Goal: Task Accomplishment & Management: Manage account settings

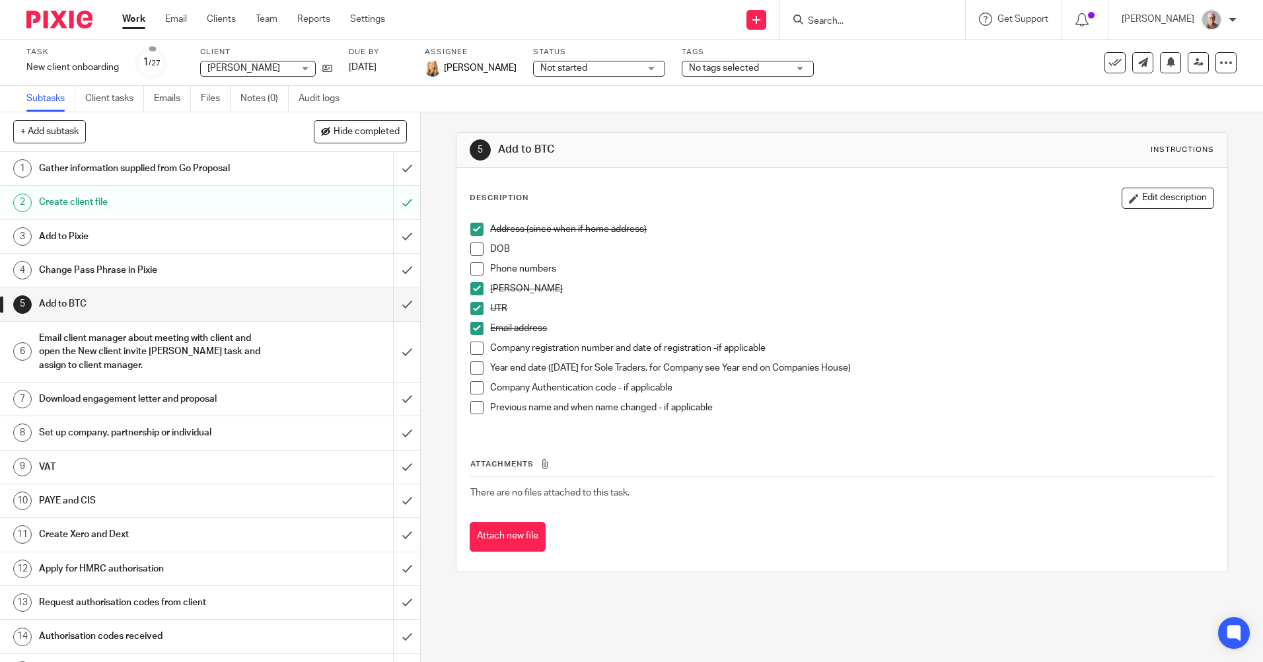
click at [848, 17] on input "Search" at bounding box center [865, 22] width 119 height 12
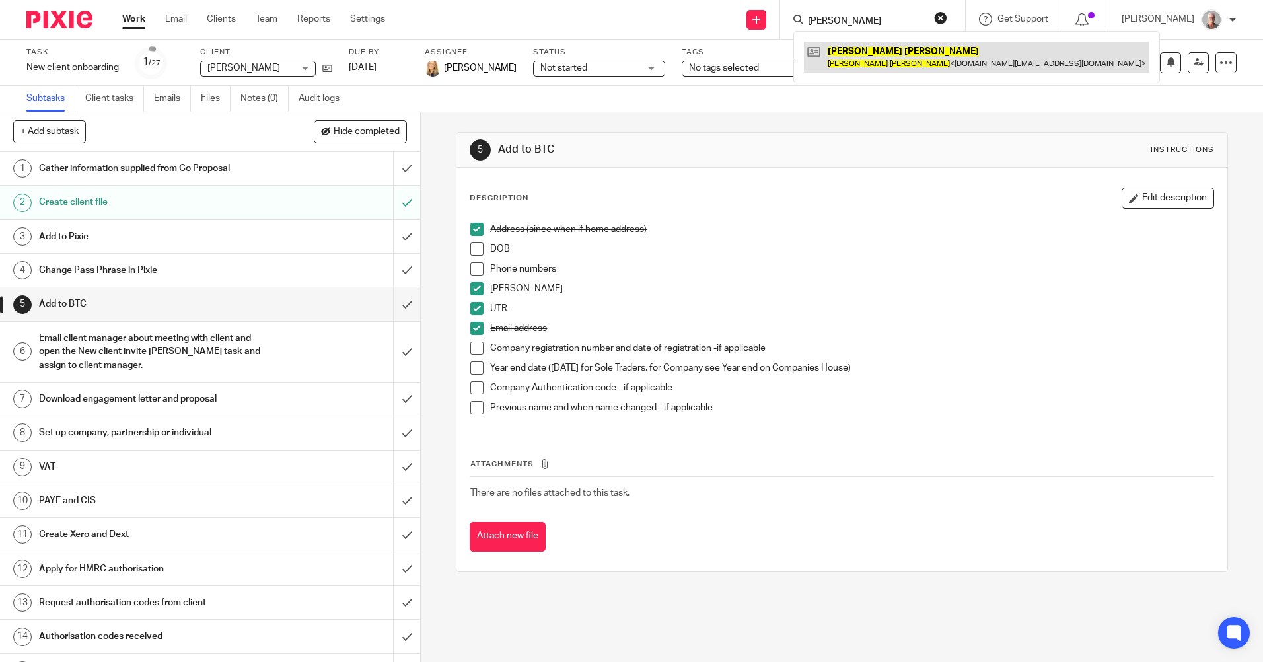
type input "[PERSON_NAME]"
click at [899, 66] on link at bounding box center [976, 57] width 345 height 30
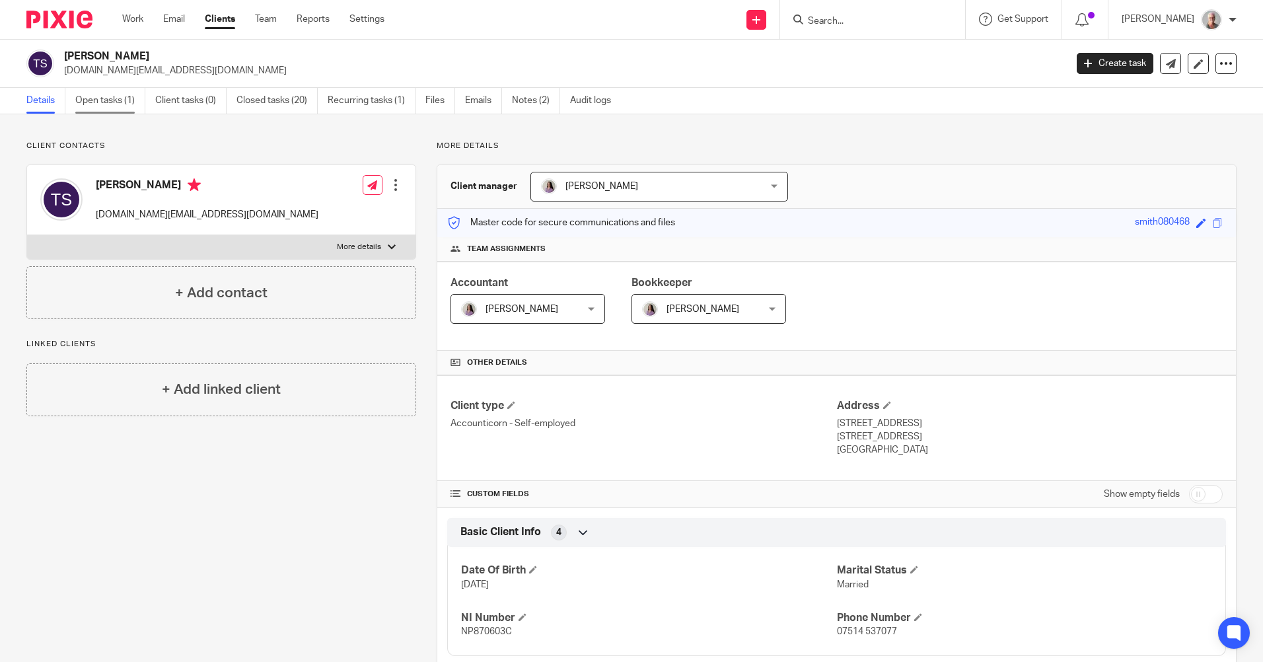
click at [115, 102] on link "Open tasks (1)" at bounding box center [110, 101] width 70 height 26
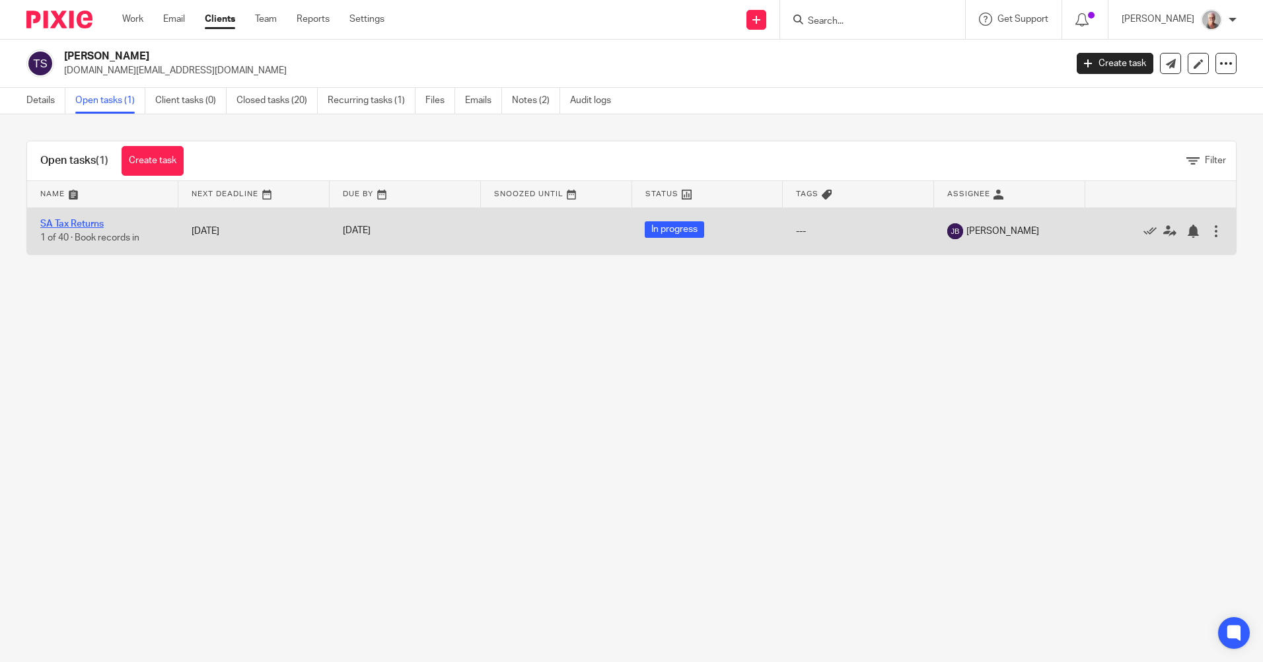
click at [98, 226] on link "SA Tax Returns" at bounding box center [71, 223] width 63 height 9
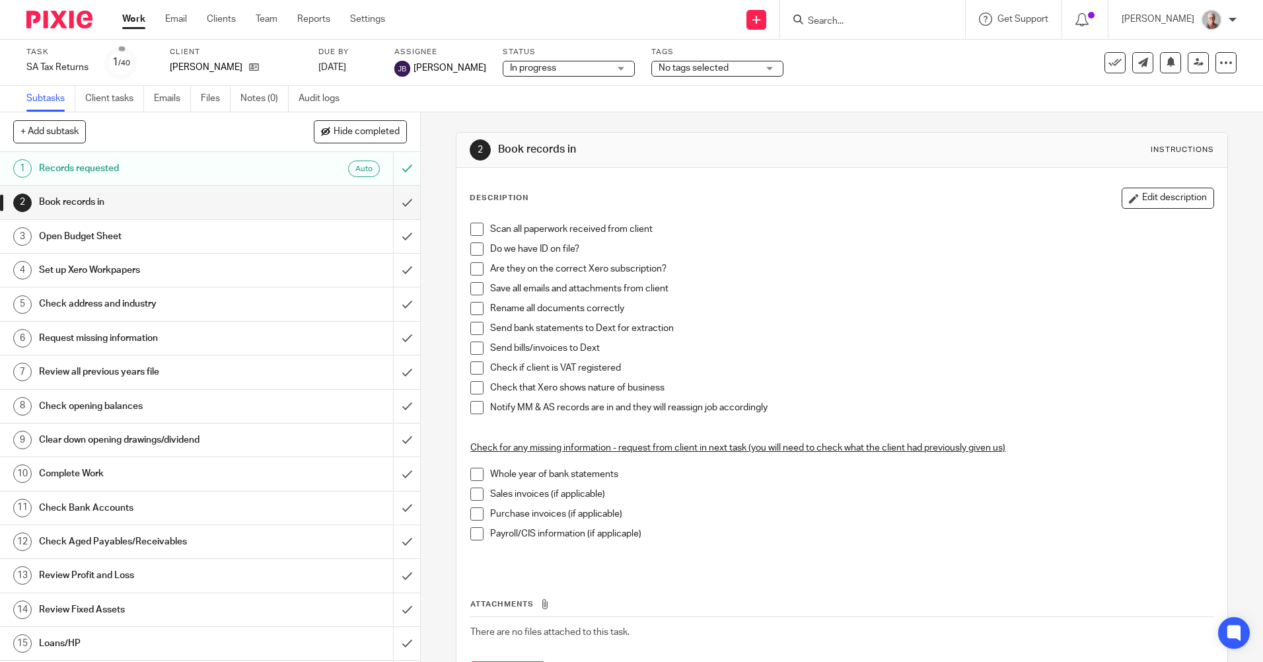
click at [753, 68] on div "No tags selected" at bounding box center [717, 69] width 132 height 16
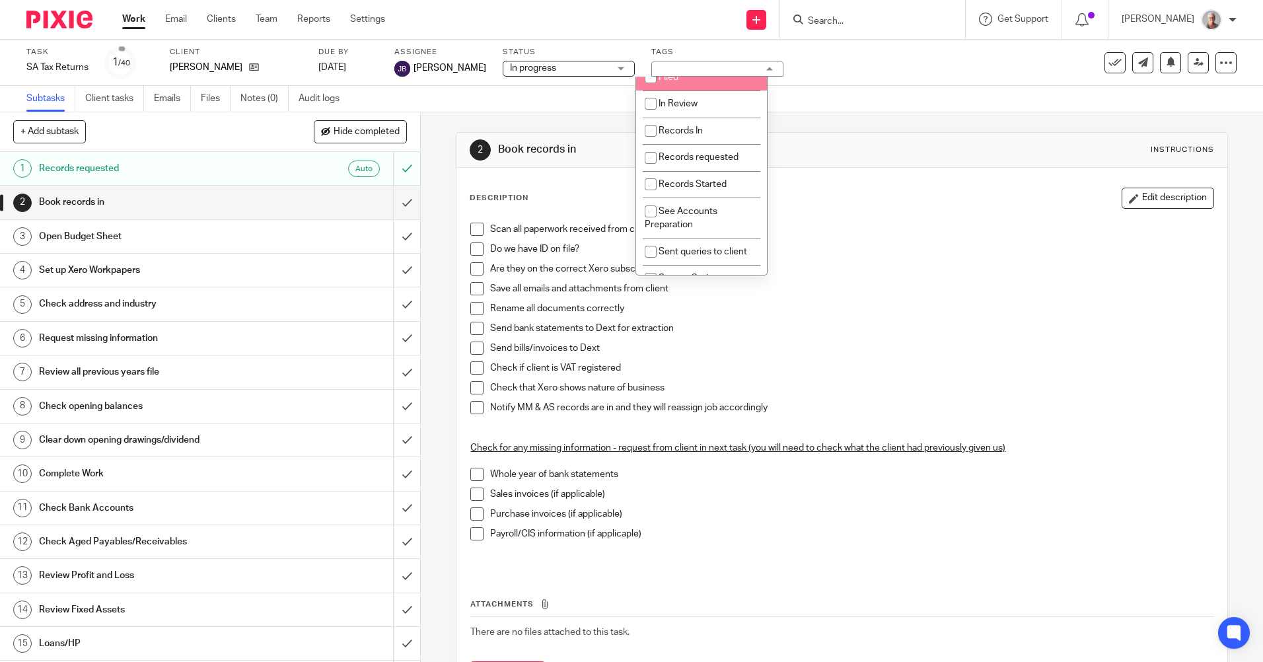
scroll to position [330, 0]
click at [650, 134] on input "checkbox" at bounding box center [650, 121] width 25 height 25
checkbox input "true"
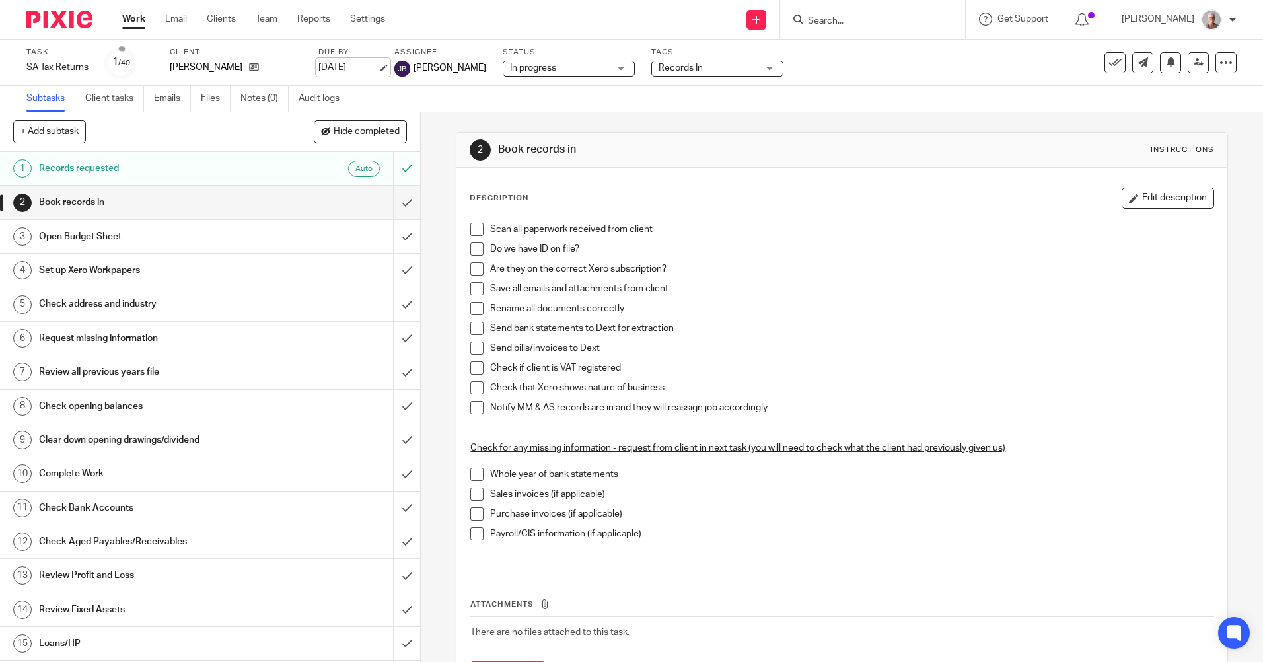
click at [336, 71] on link "25 Sep 2025" at bounding box center [347, 68] width 59 height 14
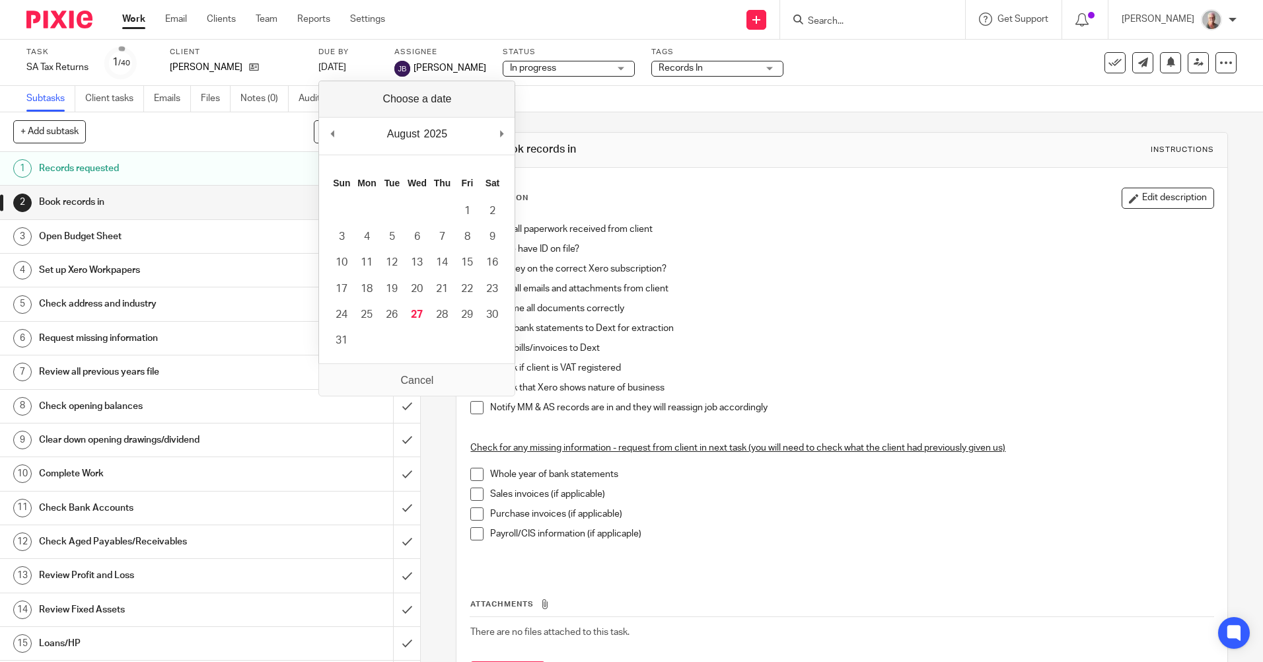
click at [852, 17] on input "Search" at bounding box center [865, 22] width 119 height 12
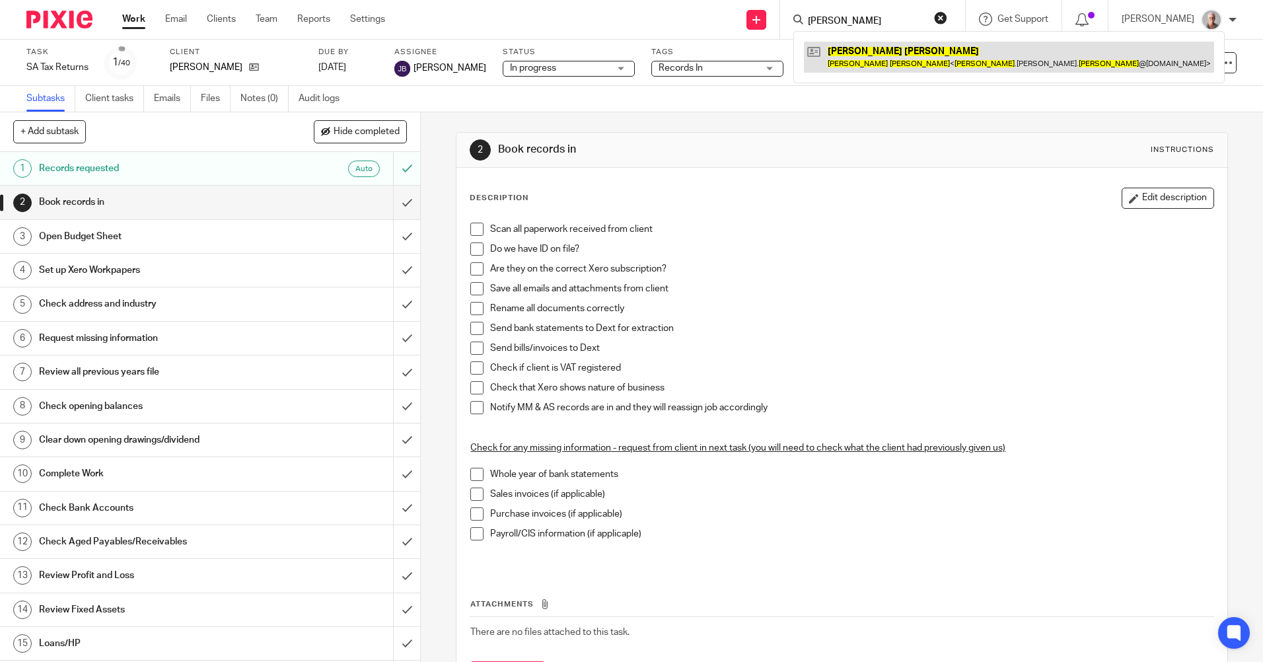
type input "[PERSON_NAME]"
click at [875, 58] on link at bounding box center [1009, 57] width 410 height 30
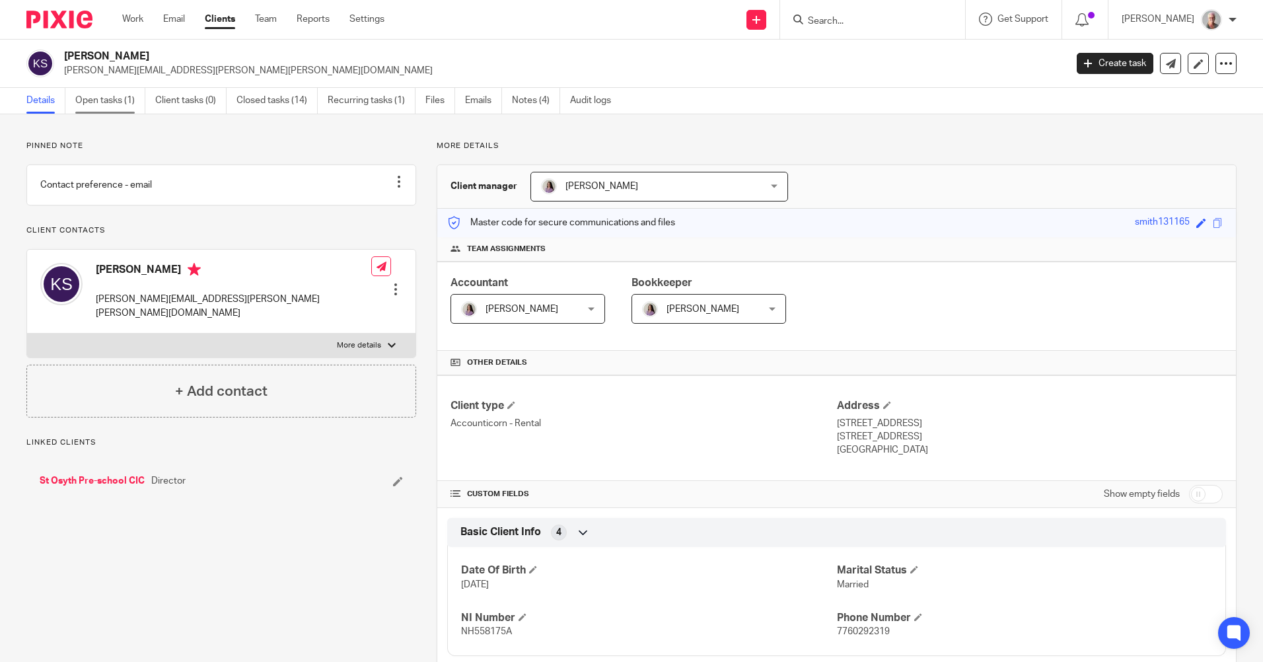
click at [118, 102] on link "Open tasks (1)" at bounding box center [110, 101] width 70 height 26
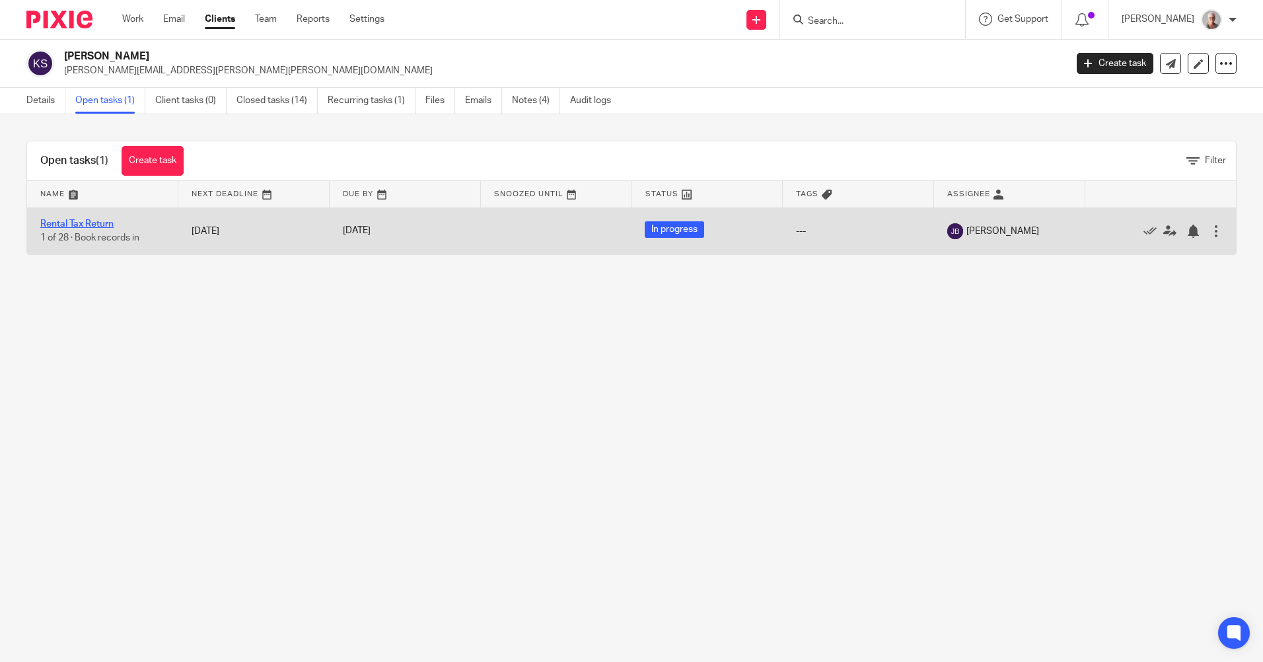
click at [75, 221] on link "Rental Tax Return" at bounding box center [76, 223] width 73 height 9
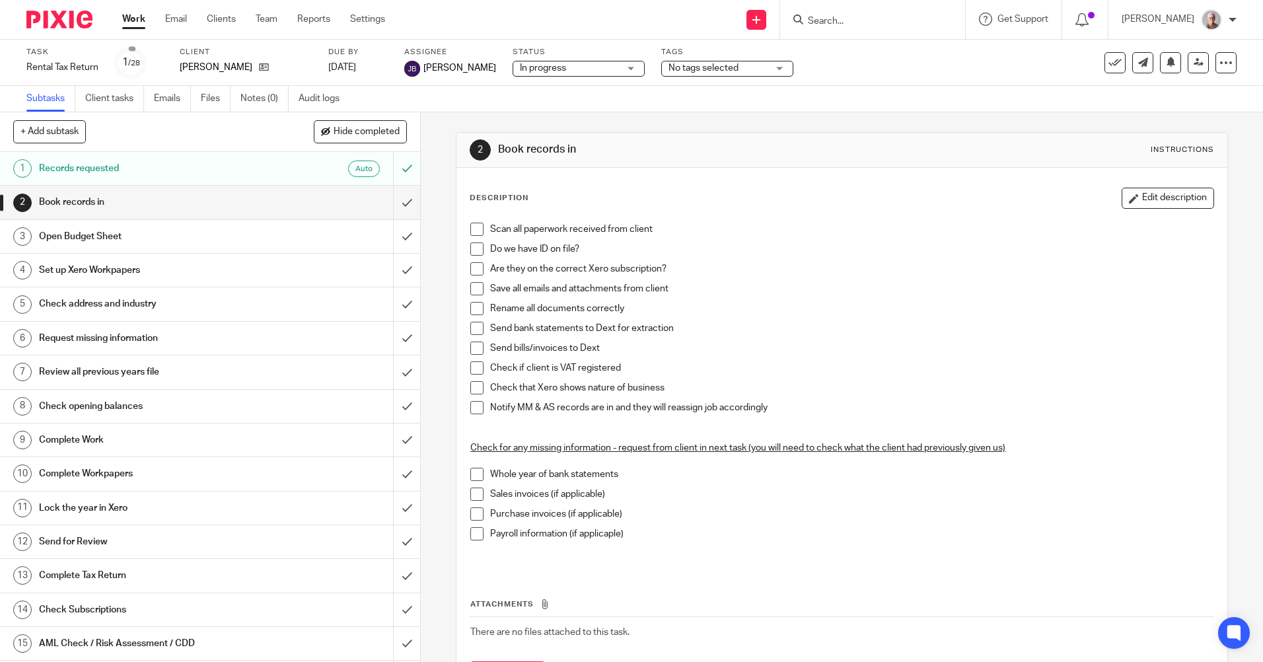
click at [761, 70] on div "No tags selected" at bounding box center [727, 69] width 132 height 16
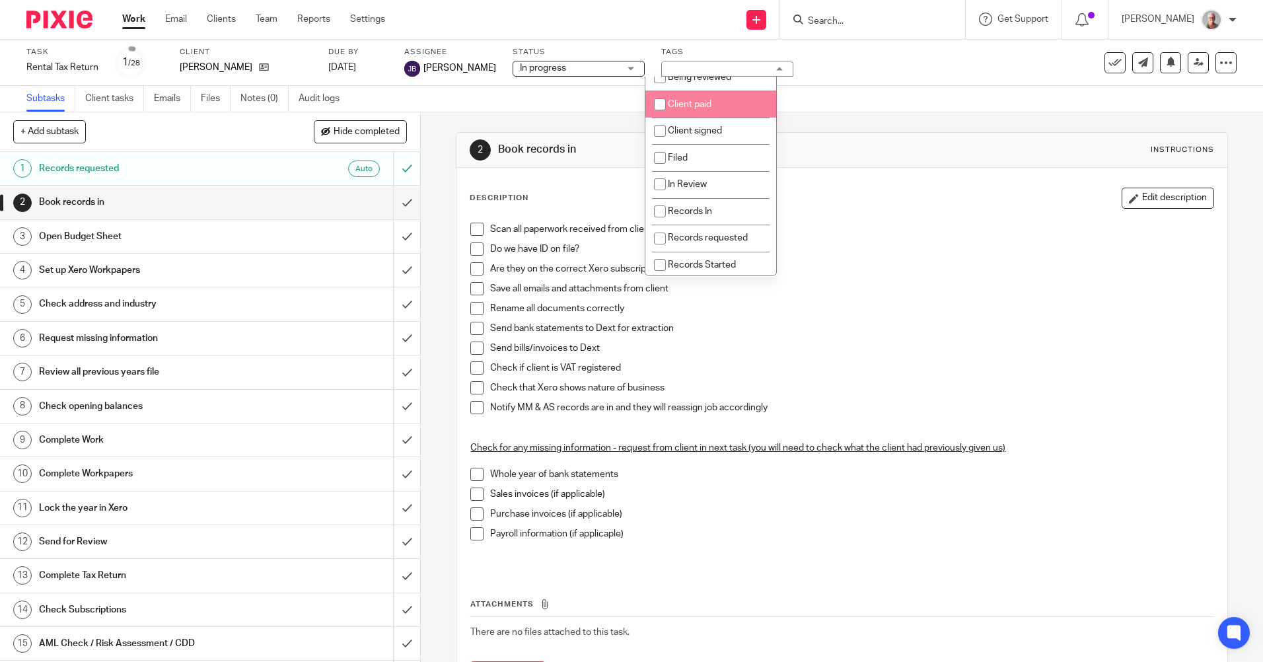
scroll to position [264, 0]
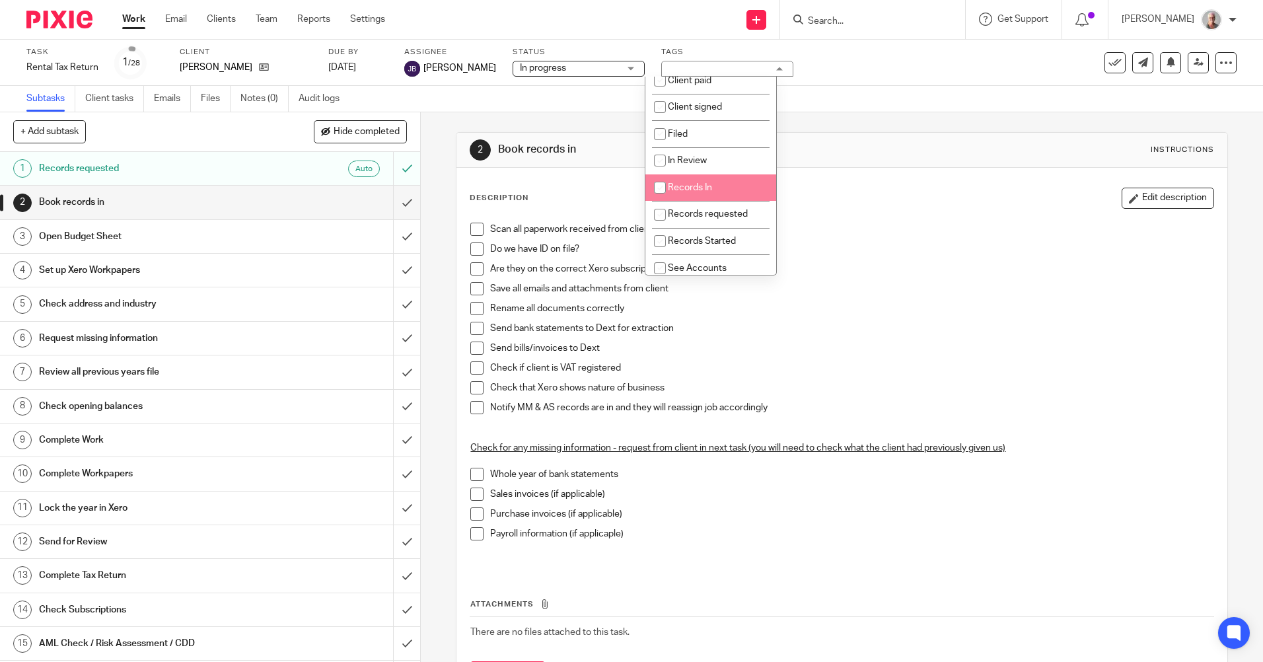
click at [659, 200] on input "checkbox" at bounding box center [659, 187] width 25 height 25
checkbox input "true"
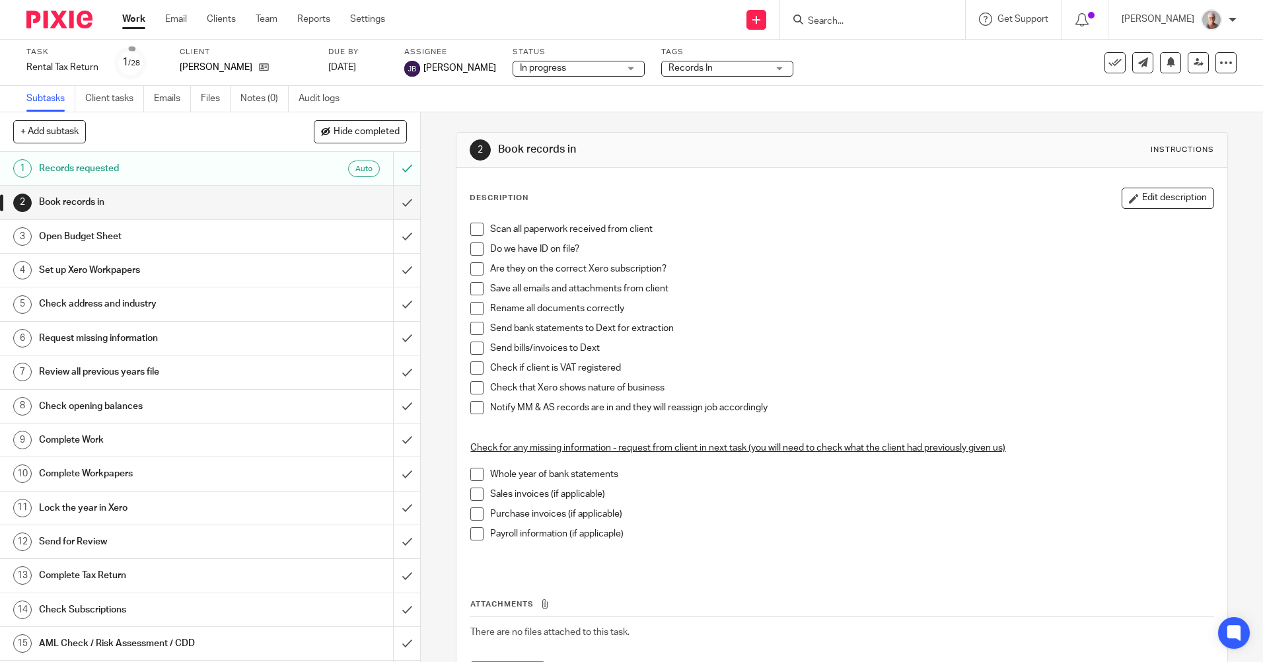
click at [897, 242] on p "Do we have ID on file?" at bounding box center [851, 248] width 722 height 13
click at [395, 202] on input "submit" at bounding box center [210, 202] width 420 height 33
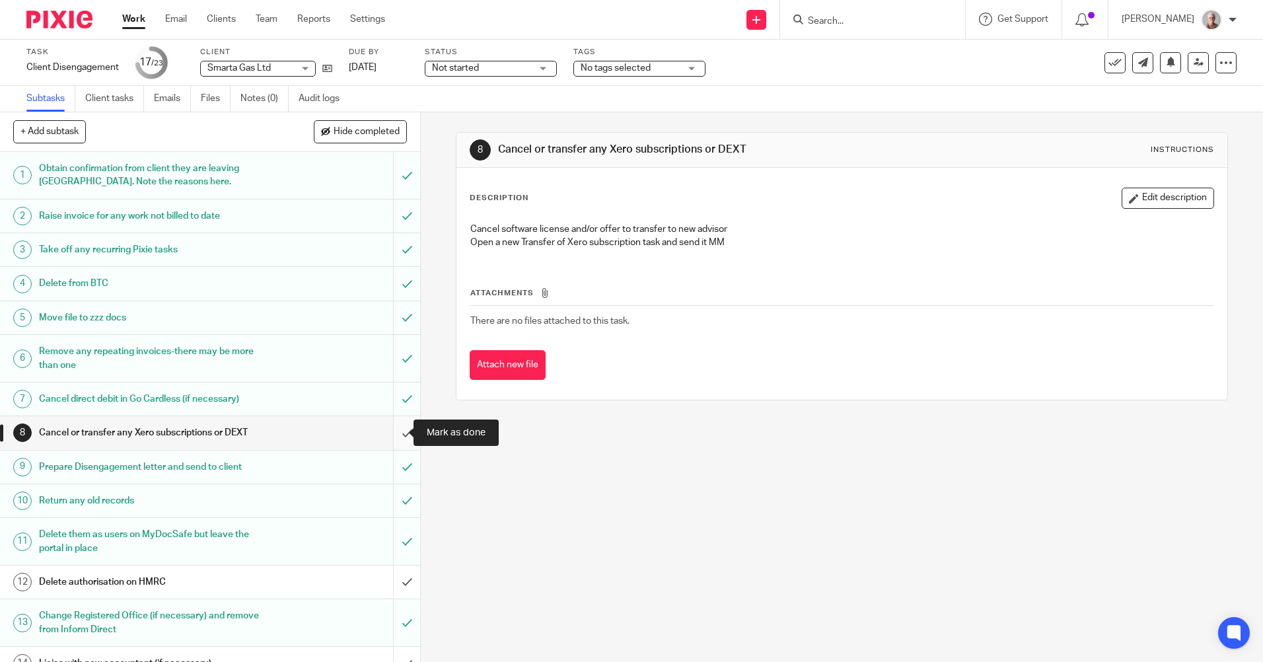
click at [395, 431] on input "submit" at bounding box center [210, 432] width 420 height 33
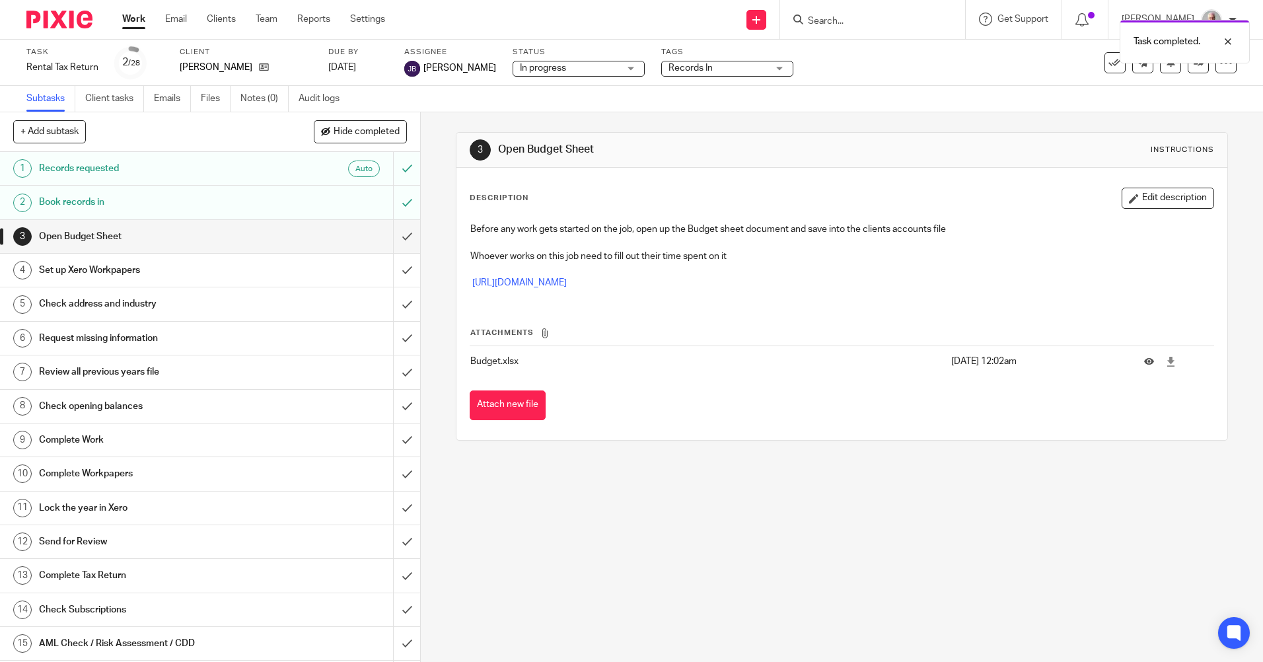
click at [866, 20] on div "Task completed." at bounding box center [940, 38] width 618 height 50
click at [846, 17] on div "Task completed." at bounding box center [940, 38] width 618 height 50
click at [843, 20] on div "Task completed." at bounding box center [940, 38] width 618 height 50
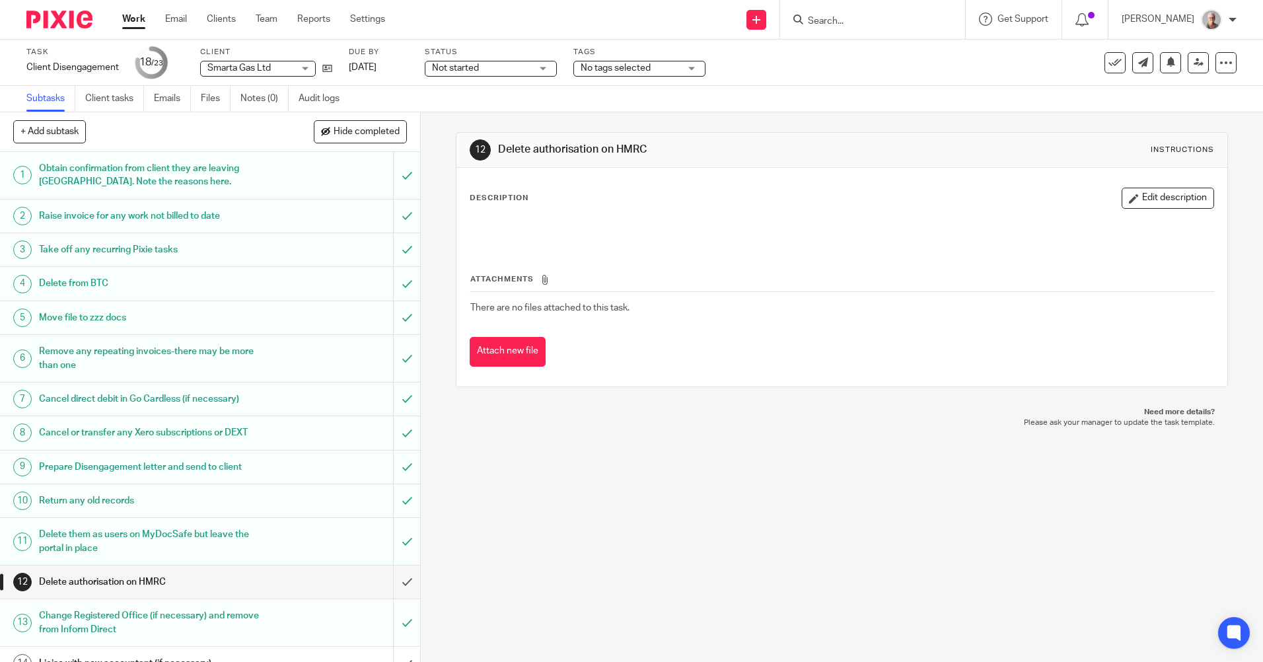
click at [852, 20] on input "Search" at bounding box center [865, 22] width 119 height 12
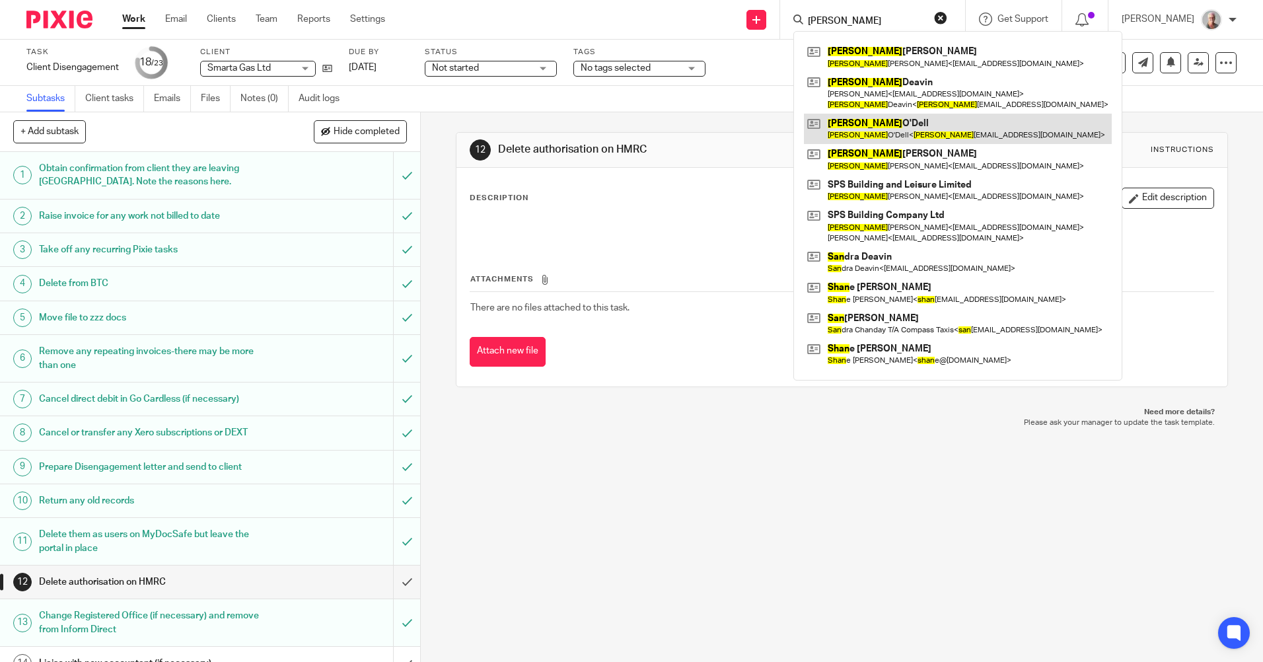
type input "[PERSON_NAME]"
click at [911, 127] on link at bounding box center [958, 129] width 308 height 30
